Goal: Information Seeking & Learning: Understand process/instructions

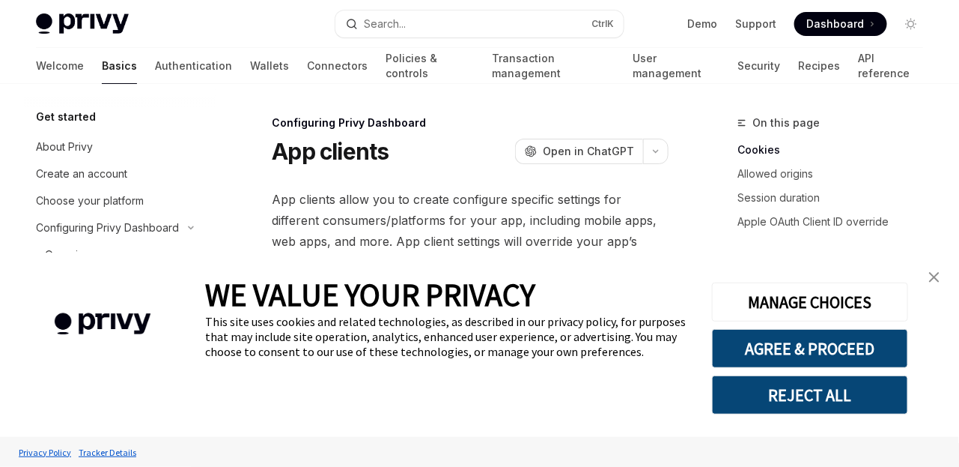
drag, startPoint x: 532, startPoint y: 190, endPoint x: 518, endPoint y: 195, distance: 14.5
click at [532, 191] on span "App clients allow you to create configure specific settings for different consu…" at bounding box center [470, 231] width 397 height 84
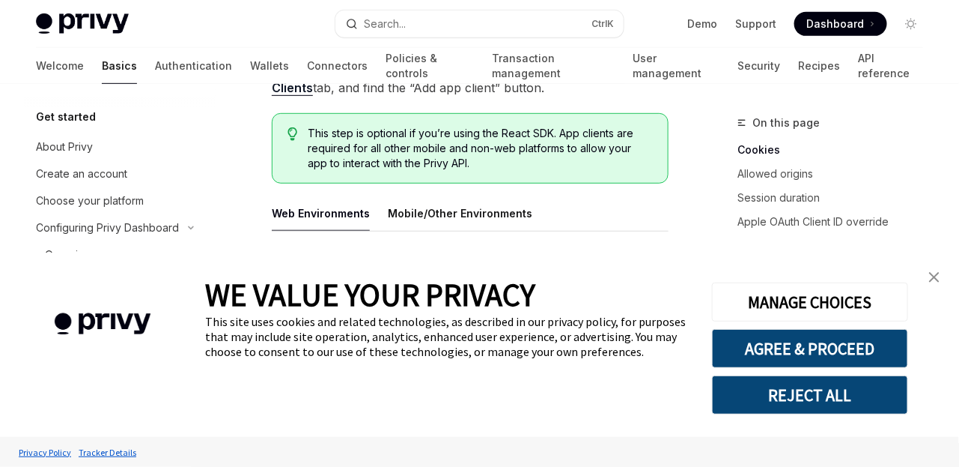
scroll to position [270, 0]
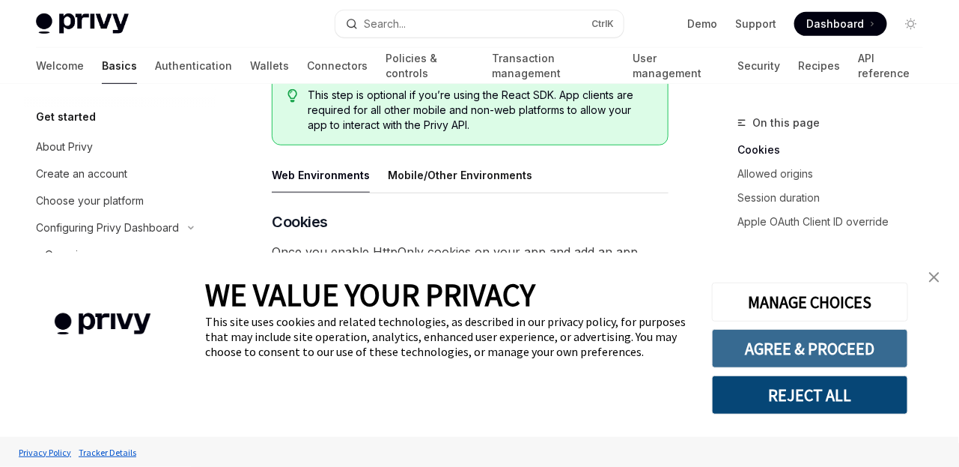
click at [822, 357] on button "AGREE & PROCEED" at bounding box center [810, 348] width 196 height 39
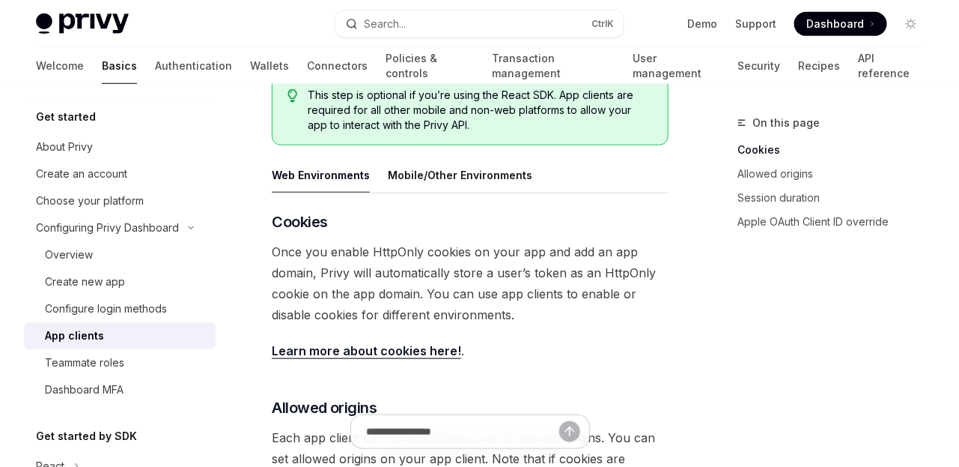
click at [322, 255] on span "Once you enable HttpOnly cookies on your app and add an app domain, Privy will …" at bounding box center [470, 283] width 397 height 84
